Goal: Task Accomplishment & Management: Manage account settings

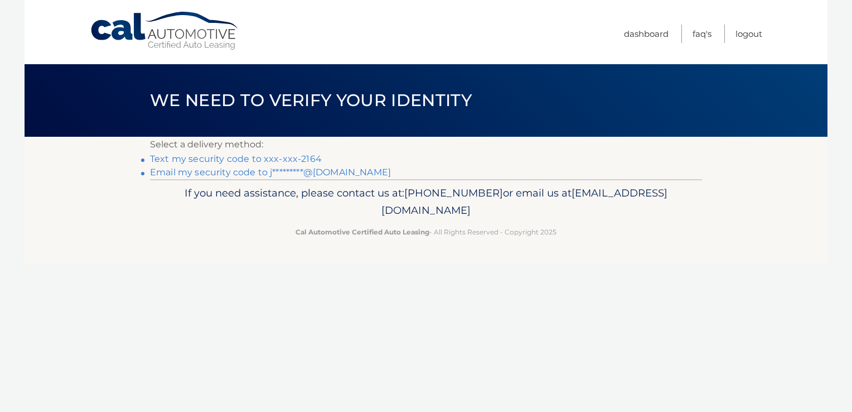
click at [299, 163] on link "Text my security code to xxx-xxx-2164" at bounding box center [236, 158] width 172 height 11
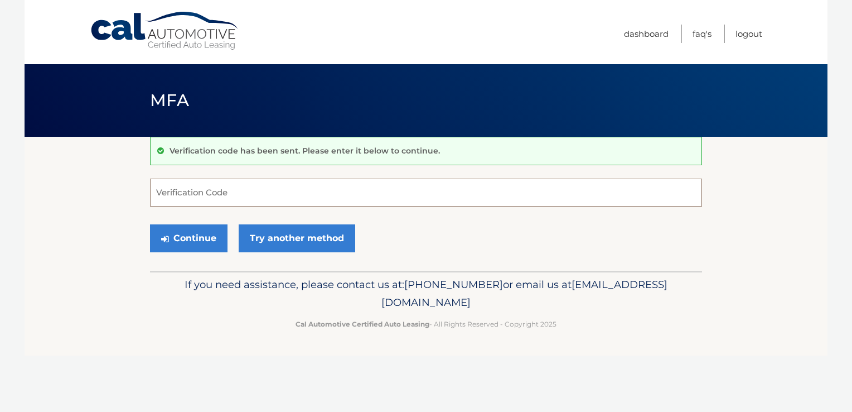
click at [381, 194] on input "Verification Code" at bounding box center [426, 192] width 552 height 28
type input "925012"
click at [201, 240] on button "Continue" at bounding box center [189, 238] width 78 height 28
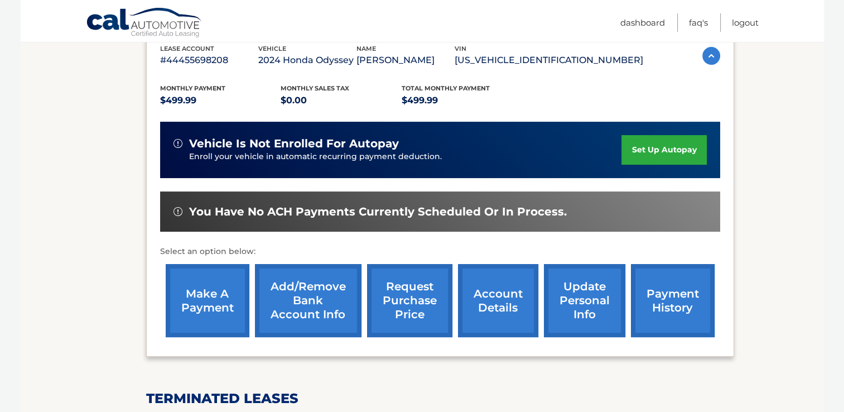
scroll to position [279, 0]
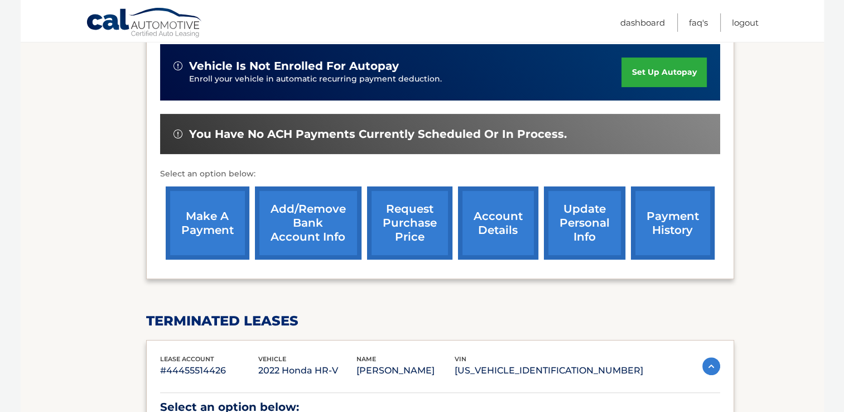
click at [216, 233] on link "make a payment" at bounding box center [208, 222] width 84 height 73
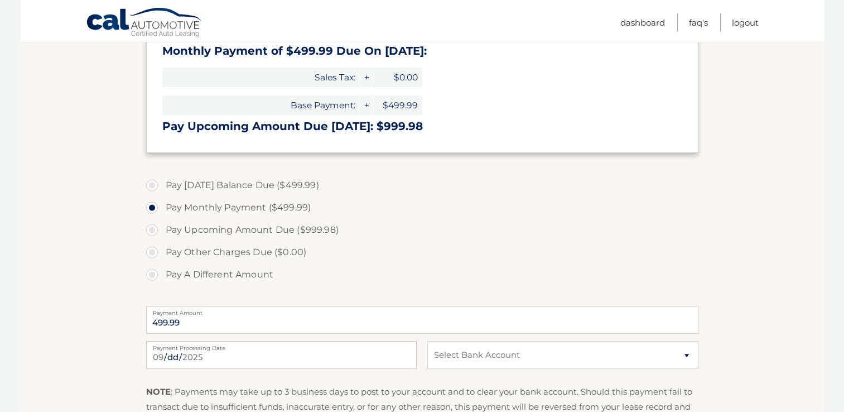
scroll to position [279, 0]
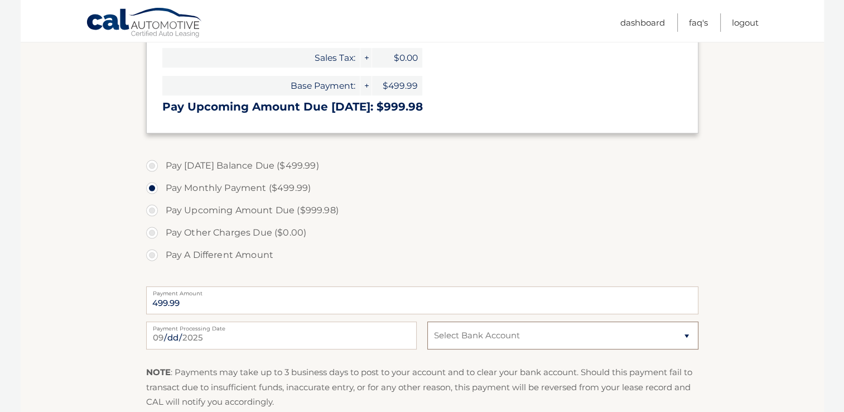
click at [621, 338] on select "Select Bank Account Checking JPMORGAN CHASE BANK, NA *****0919 Checking JPMORGA…" at bounding box center [562, 335] width 271 height 28
select select "NjdiY2E4ZTAtM2EwNS00ZjYwLTkzMTAtYTIyYzIzOGE4NDRk"
click at [427, 321] on select "Select Bank Account Checking JPMORGAN CHASE BANK, NA *****0919 Checking JPMORGA…" at bounding box center [562, 335] width 271 height 28
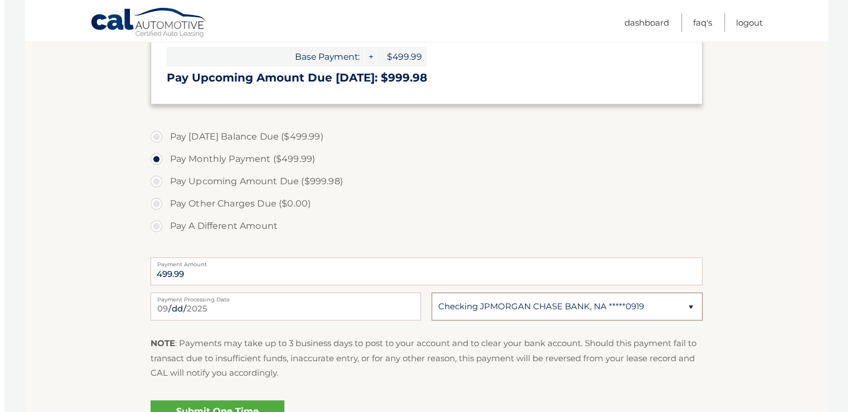
scroll to position [335, 0]
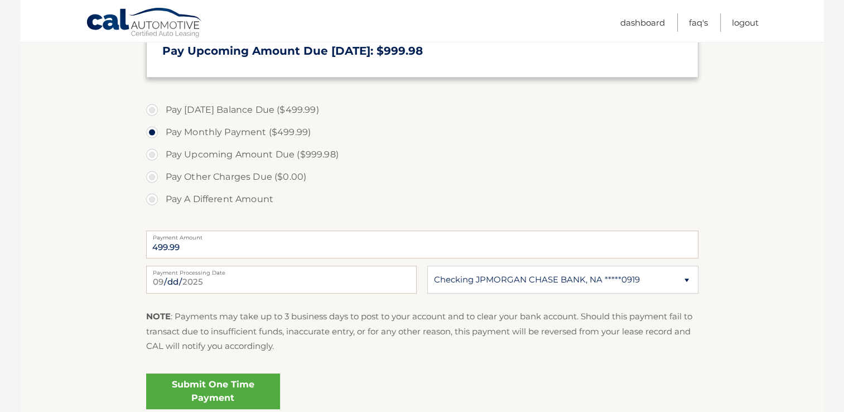
click at [223, 385] on link "Submit One Time Payment" at bounding box center [213, 391] width 134 height 36
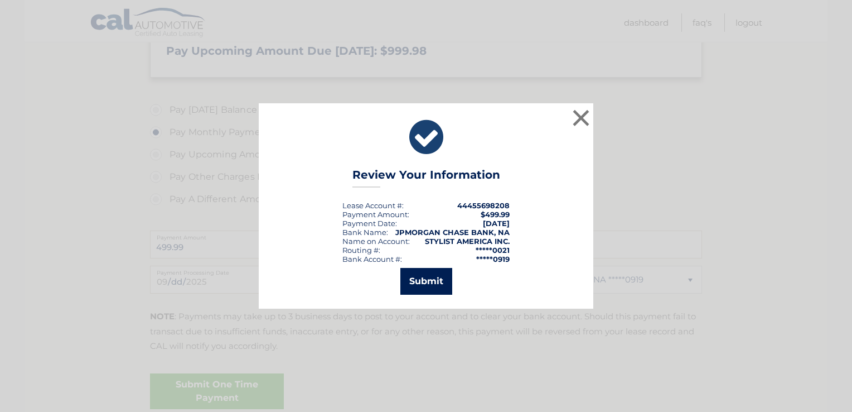
click at [423, 284] on button "Submit" at bounding box center [426, 281] width 52 height 27
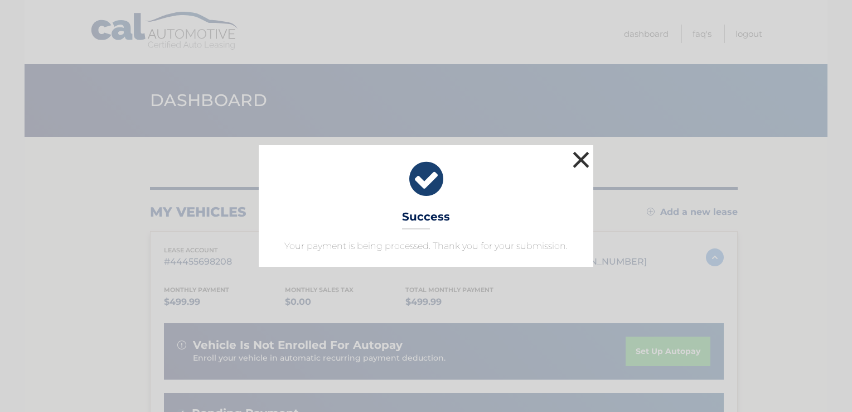
click at [586, 164] on button "×" at bounding box center [581, 159] width 22 height 22
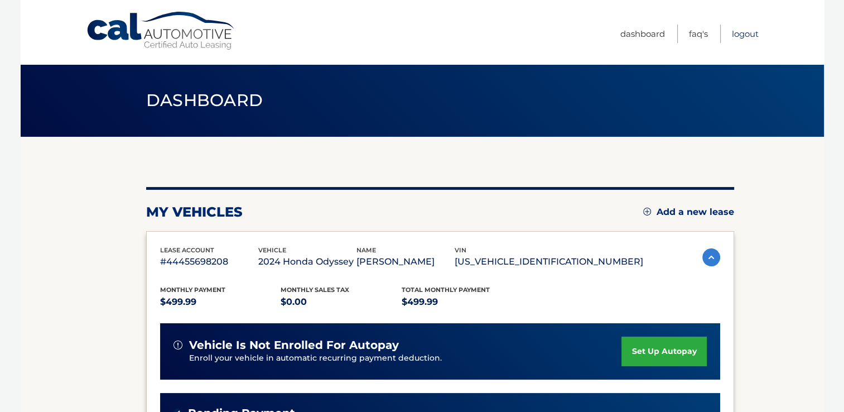
click at [747, 35] on link "Logout" at bounding box center [745, 34] width 27 height 18
